Goal: Find specific page/section

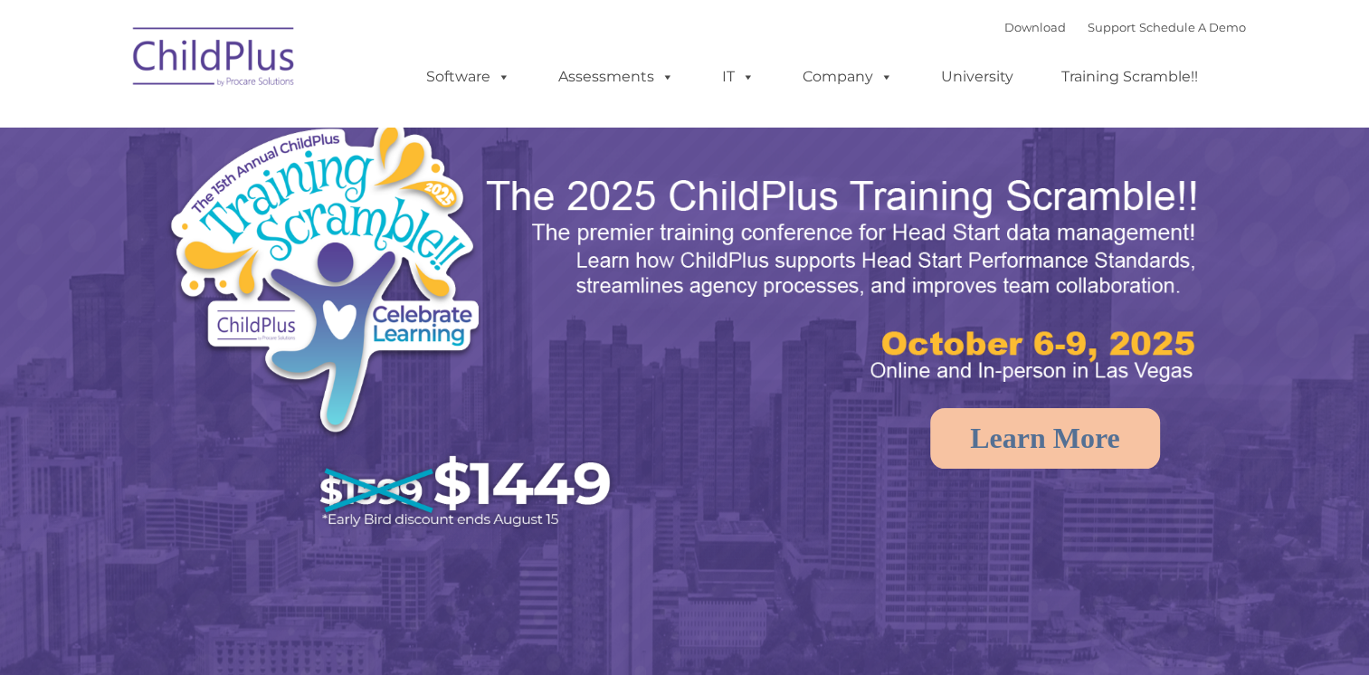
select select "MEDIUM"
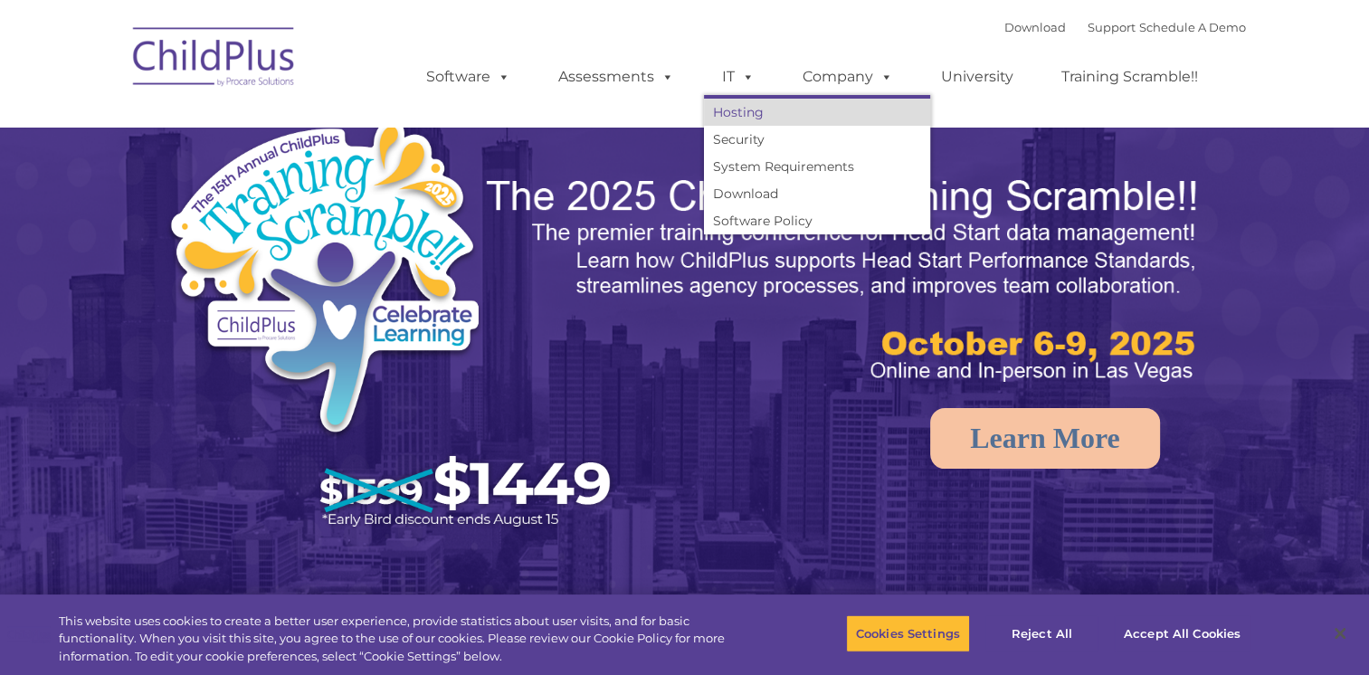
select select "MEDIUM"
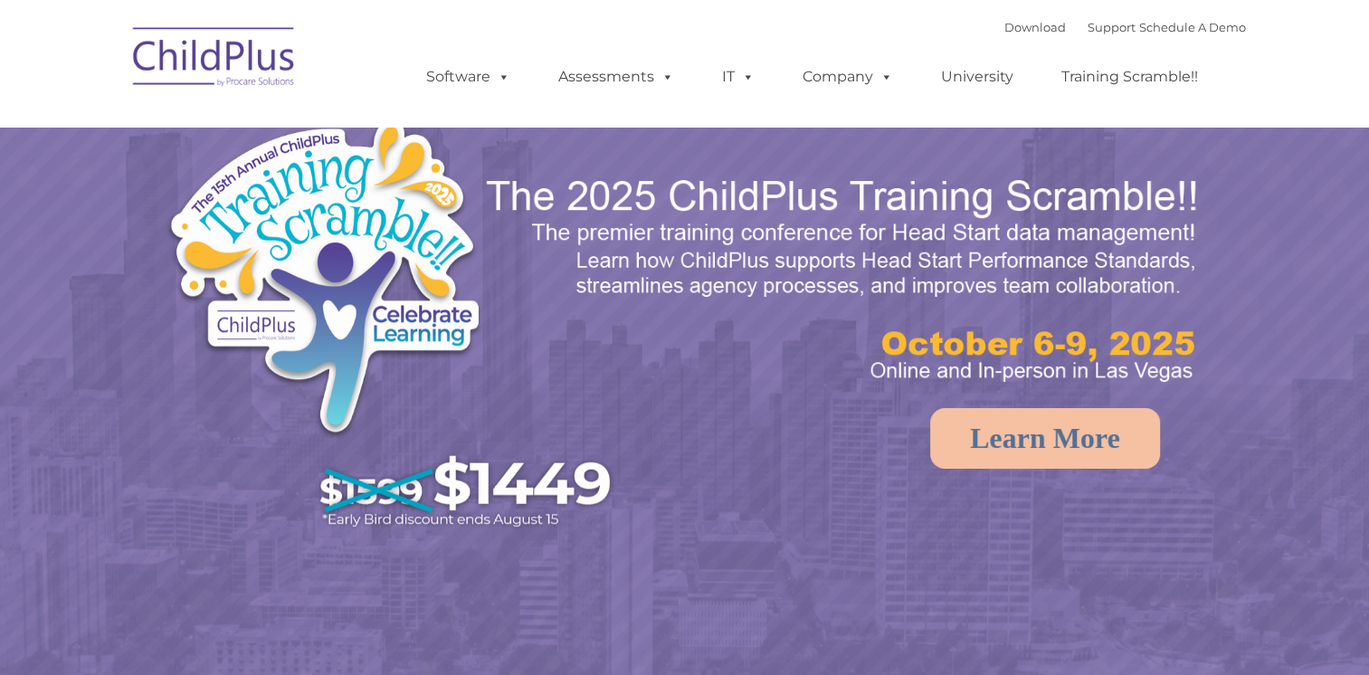
select select "MEDIUM"
